Goal: Check status: Check status

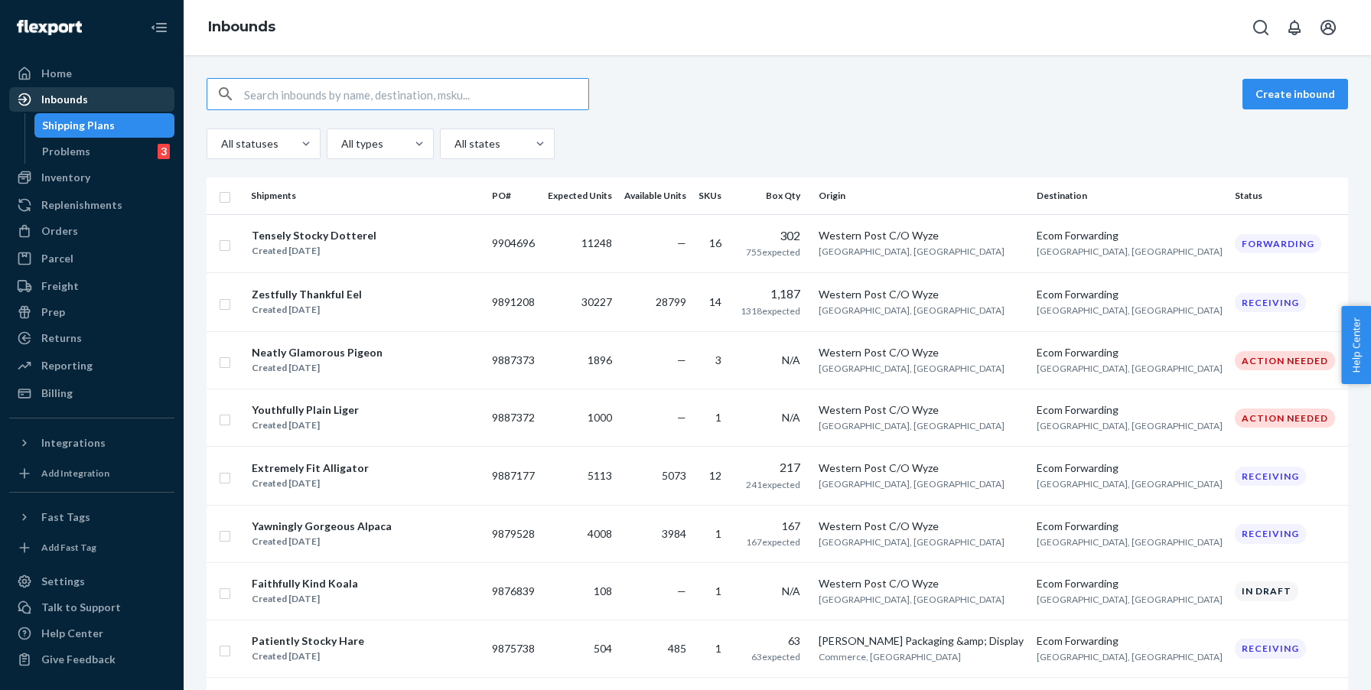
click at [142, 103] on div "Inbounds" at bounding box center [92, 99] width 162 height 21
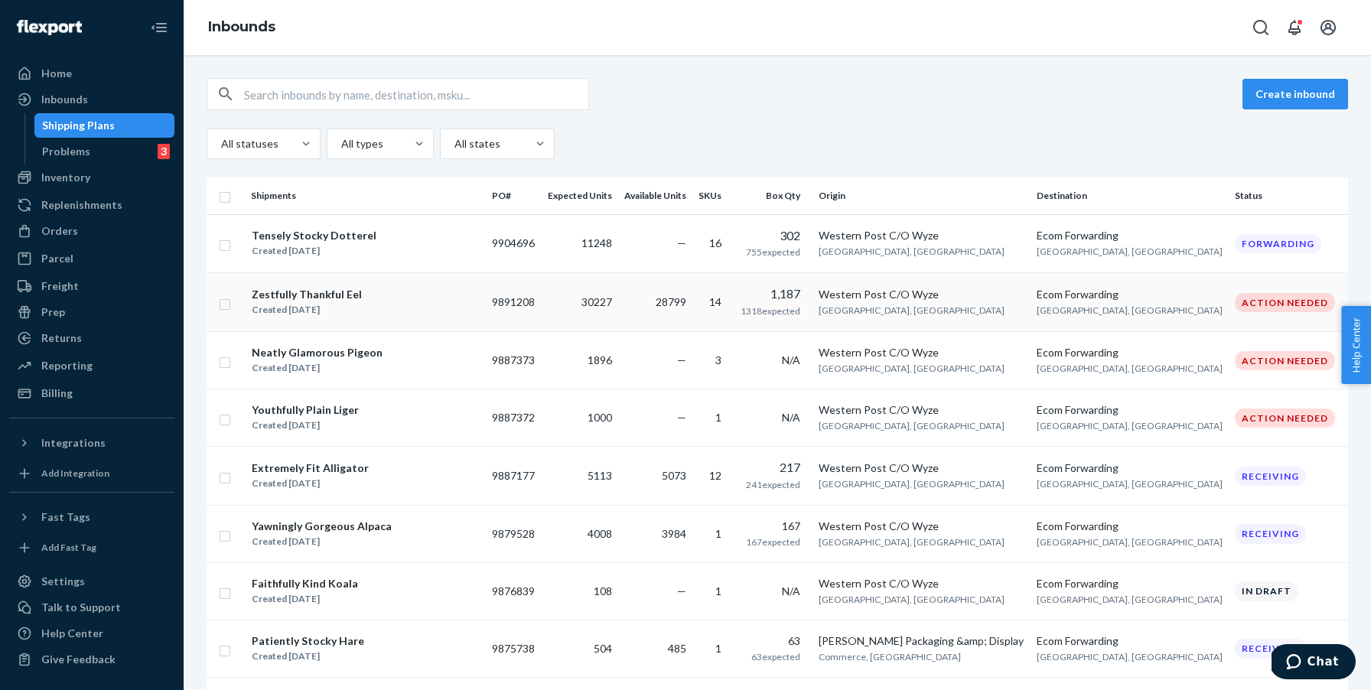
click at [393, 299] on div "Zestfully Thankful Eel Created [DATE]" at bounding box center [365, 302] width 229 height 32
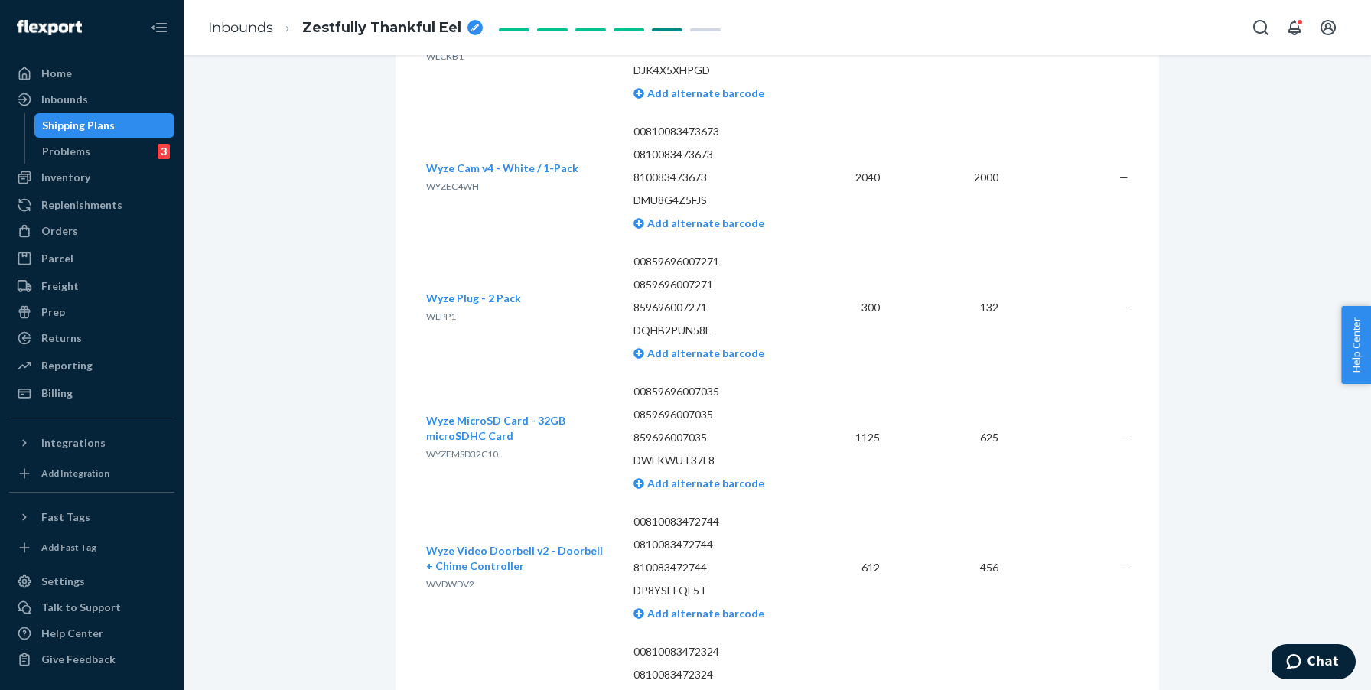
scroll to position [4084, 0]
